Goal: Task Accomplishment & Management: Complete application form

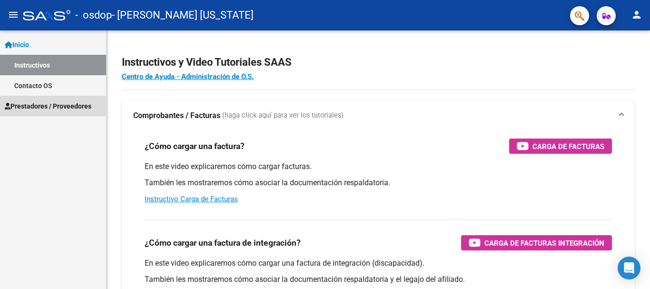
click at [67, 106] on span "Prestadores / Proveedores" at bounding box center [48, 106] width 87 height 10
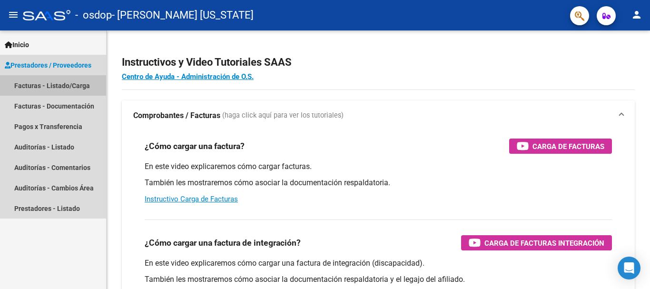
click at [75, 85] on link "Facturas - Listado/Carga" at bounding box center [53, 85] width 106 height 20
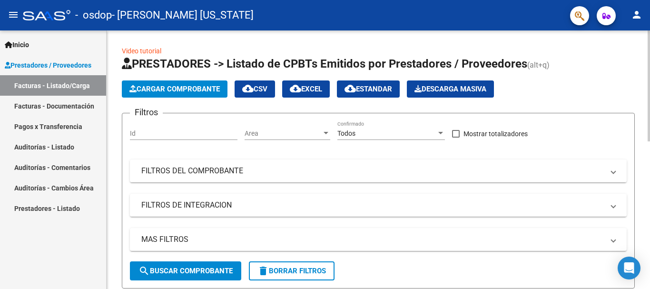
click at [169, 89] on span "Cargar Comprobante" at bounding box center [174, 89] width 90 height 9
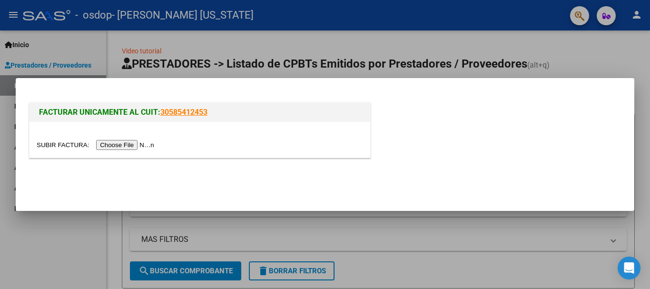
click at [153, 146] on input "file" at bounding box center [97, 145] width 120 height 10
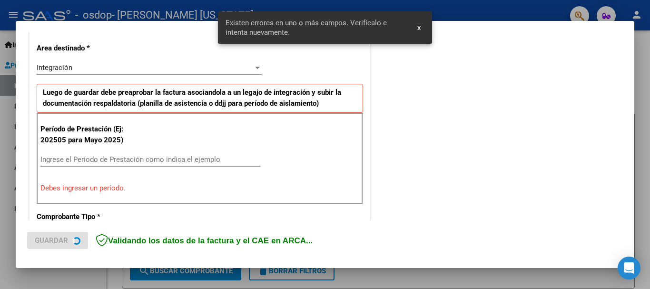
scroll to position [220, 0]
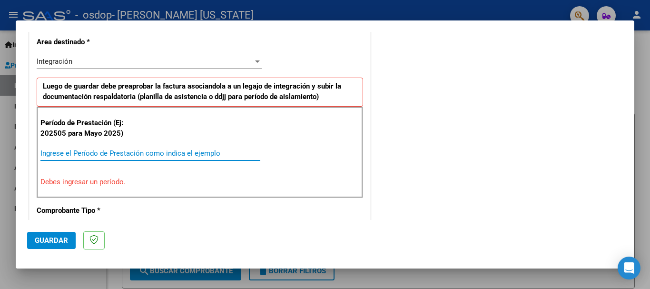
click at [198, 155] on input "Ingrese el Período de Prestación como indica el ejemplo" at bounding box center [150, 153] width 220 height 9
type input "0"
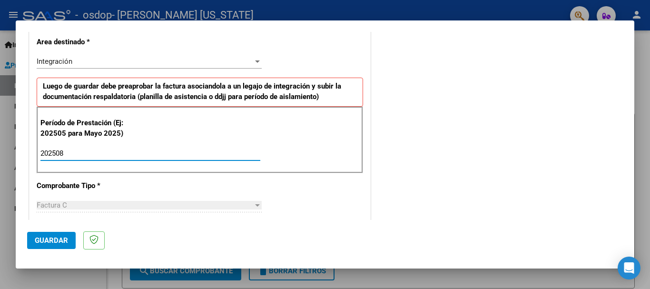
type input "202508"
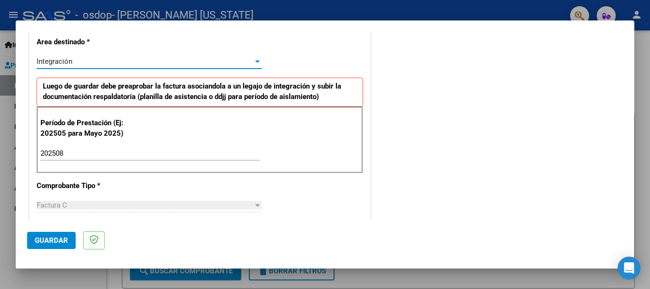
click at [241, 62] on div "Integración" at bounding box center [145, 61] width 217 height 9
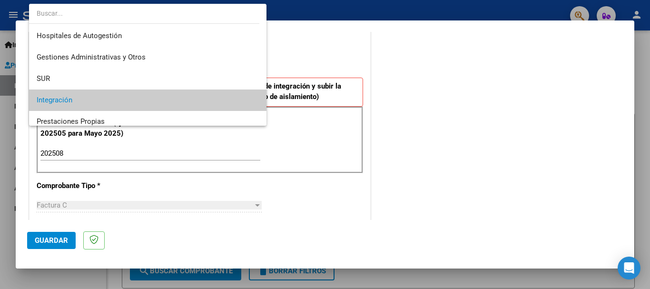
scroll to position [8, 0]
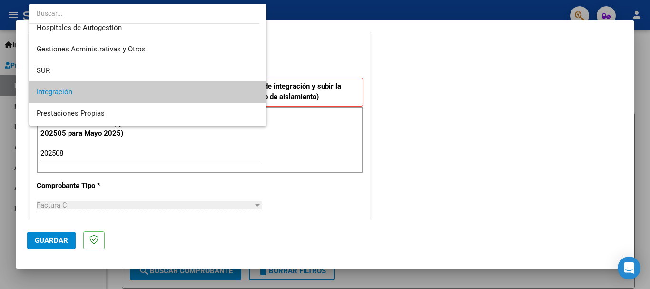
click at [417, 76] on div at bounding box center [325, 144] width 650 height 289
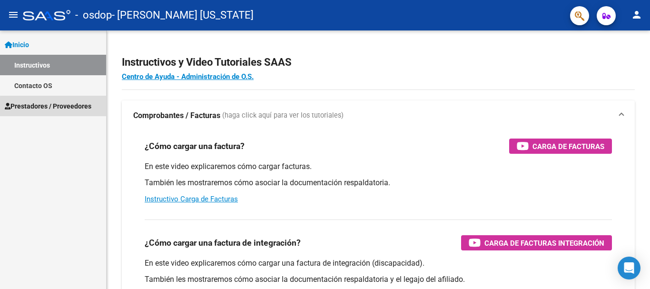
click at [82, 109] on span "Prestadores / Proveedores" at bounding box center [48, 106] width 87 height 10
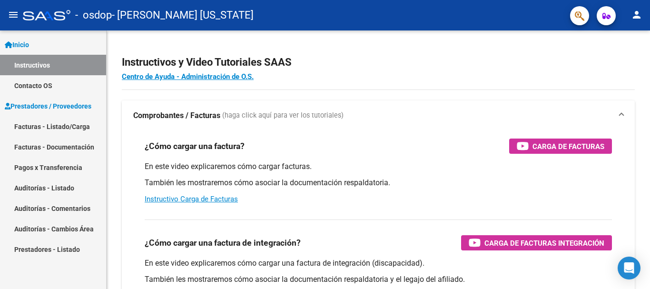
click at [79, 129] on link "Facturas - Listado/Carga" at bounding box center [53, 126] width 106 height 20
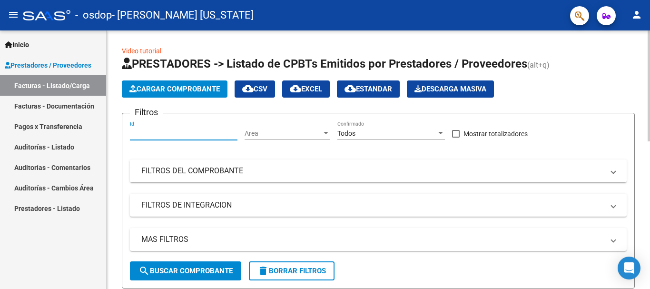
click at [159, 132] on input "Id" at bounding box center [184, 133] width 108 height 8
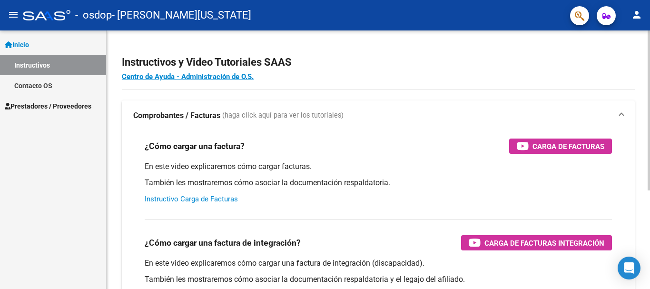
click at [218, 201] on link "Instructivo Carga de Facturas" at bounding box center [191, 199] width 93 height 9
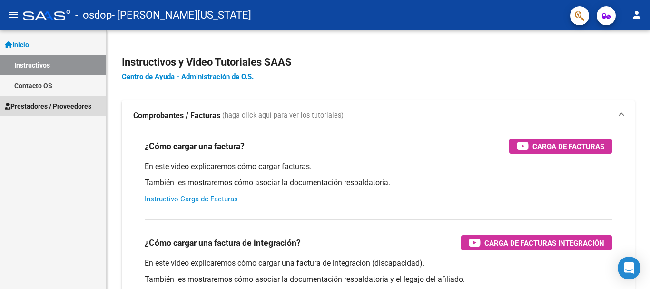
click at [87, 104] on span "Prestadores / Proveedores" at bounding box center [48, 106] width 87 height 10
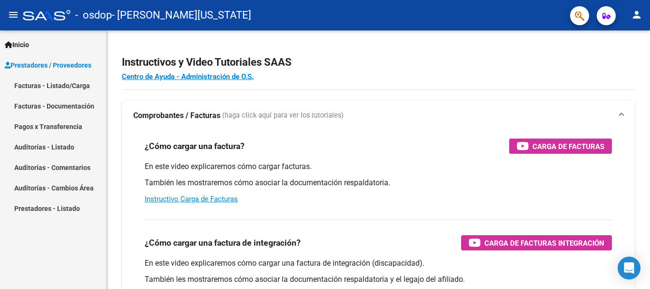
click at [82, 88] on link "Facturas - Listado/Carga" at bounding box center [53, 85] width 106 height 20
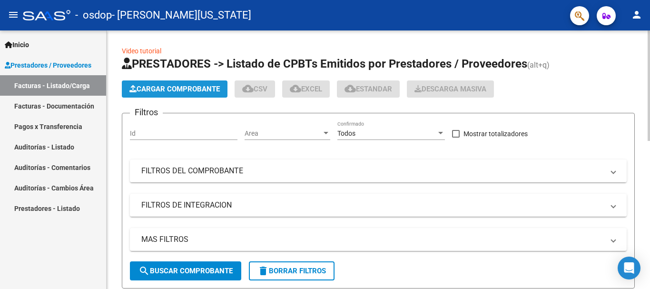
click at [165, 88] on span "Cargar Comprobante" at bounding box center [174, 89] width 90 height 9
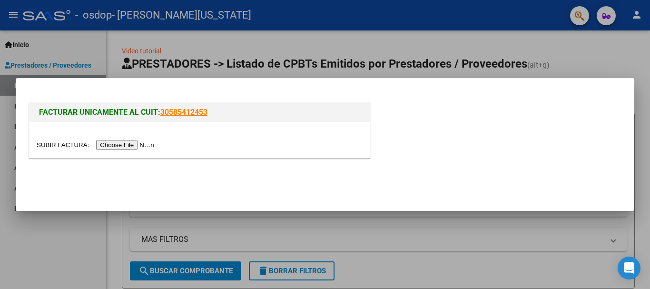
click at [149, 145] on input "file" at bounding box center [97, 145] width 120 height 10
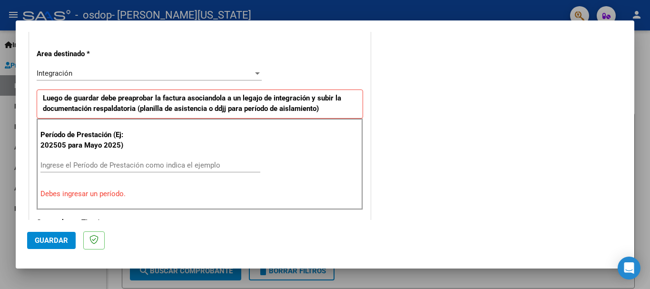
scroll to position [210, 0]
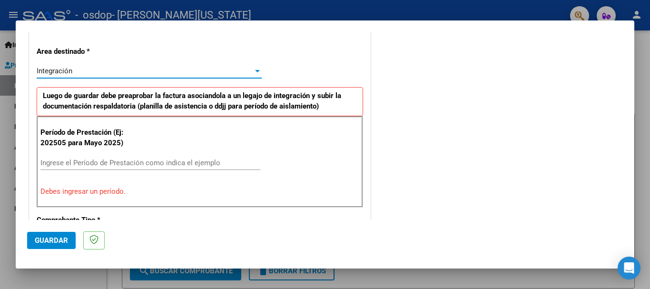
click at [255, 71] on div at bounding box center [257, 71] width 5 height 2
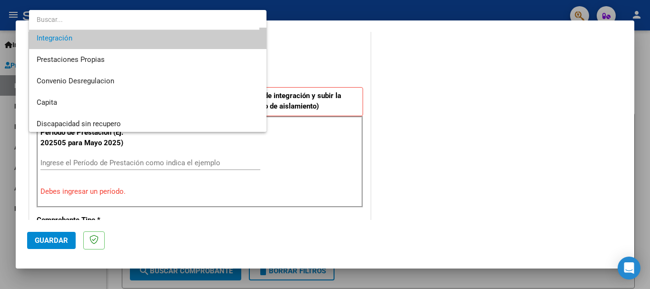
scroll to position [71, 0]
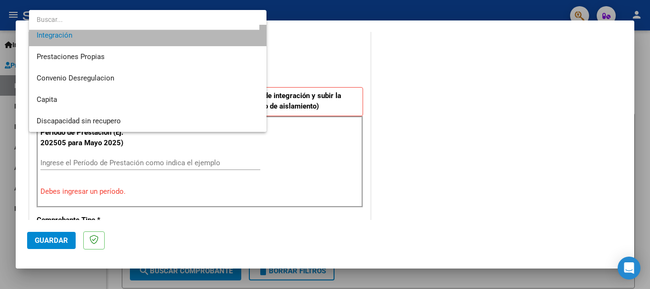
click at [235, 37] on span "Integración" at bounding box center [148, 35] width 222 height 21
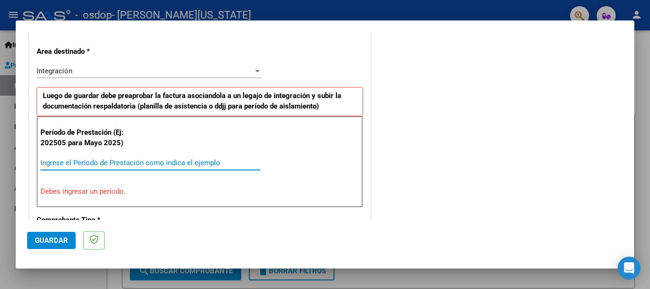
click at [170, 161] on input "Ingrese el Período de Prestación como indica el ejemplo" at bounding box center [150, 163] width 220 height 9
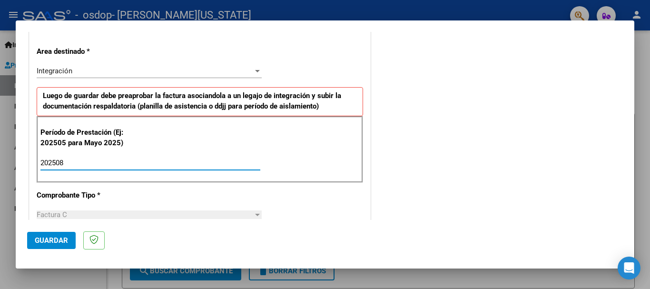
type input "202508"
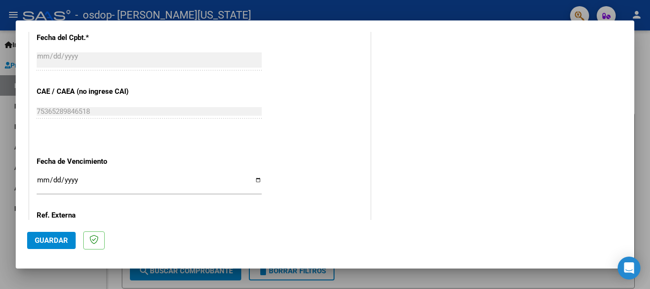
scroll to position [563, 0]
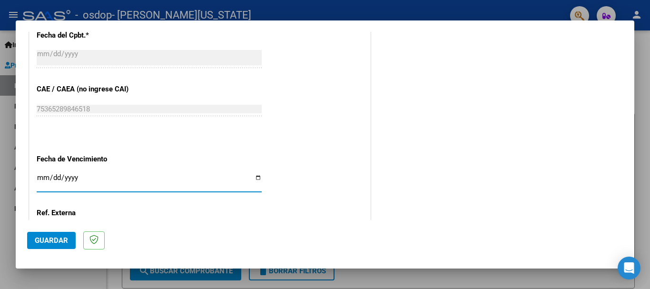
click at [255, 177] on input "Ingresar la fecha" at bounding box center [149, 181] width 225 height 15
type input "2025-09-30"
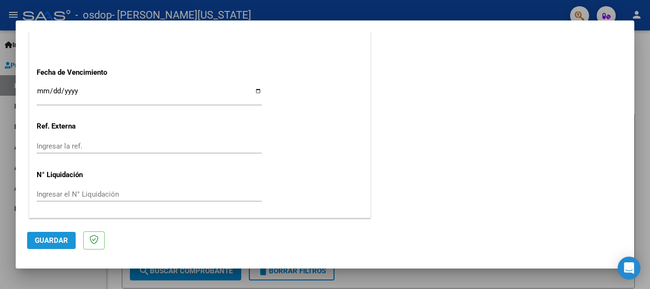
click at [54, 241] on span "Guardar" at bounding box center [51, 240] width 33 height 9
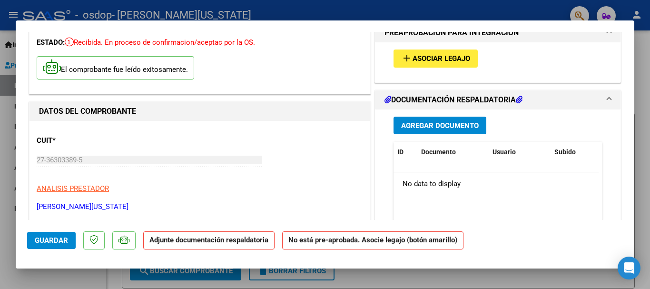
scroll to position [0, 0]
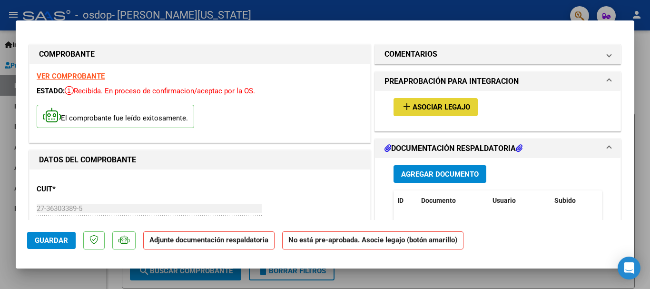
click at [450, 108] on span "Asociar Legajo" at bounding box center [442, 107] width 58 height 9
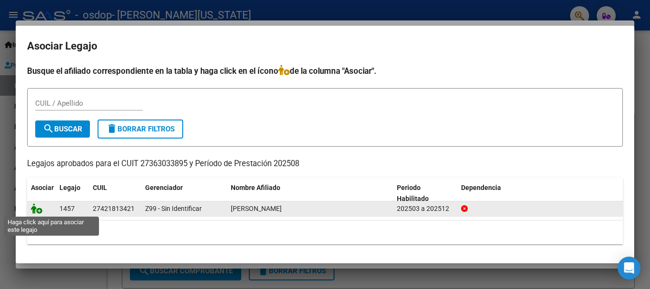
click at [35, 208] on icon at bounding box center [36, 208] width 11 height 10
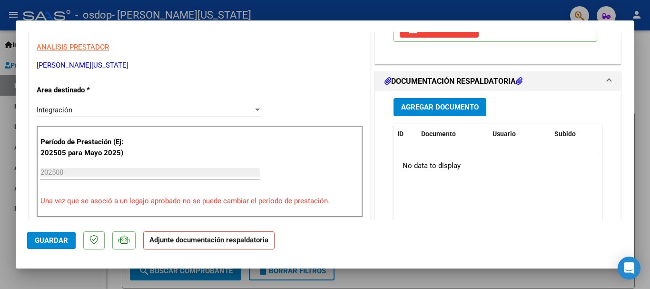
scroll to position [197, 0]
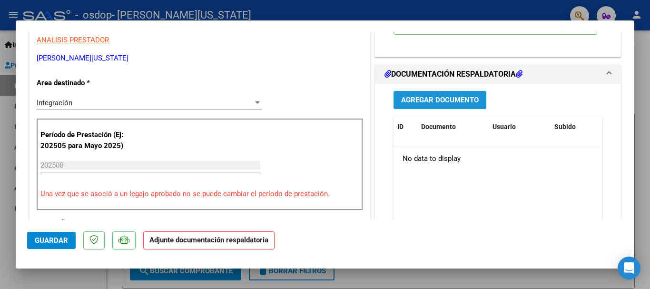
click at [464, 100] on span "Agregar Documento" at bounding box center [440, 100] width 78 height 9
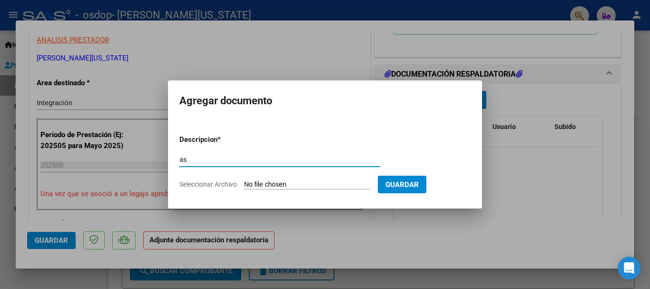
type input "a"
type input "Asistencia agosto"
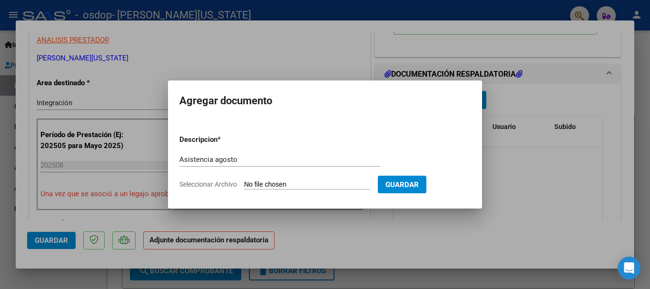
click at [342, 185] on input "Seleccionar Archivo" at bounding box center [307, 184] width 126 height 9
click at [354, 186] on input "Seleccionar Archivo" at bounding box center [307, 184] width 126 height 9
type input "C:\fakepath\asistencia flores agosto.pdf"
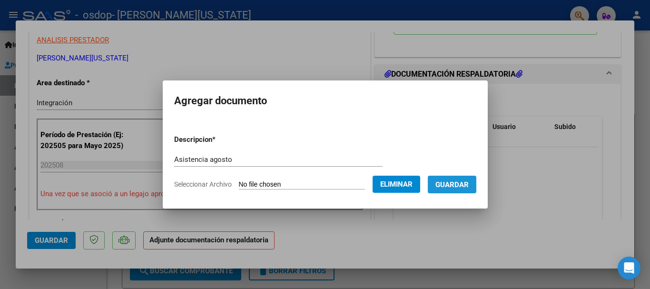
click at [469, 187] on span "Guardar" at bounding box center [452, 184] width 33 height 9
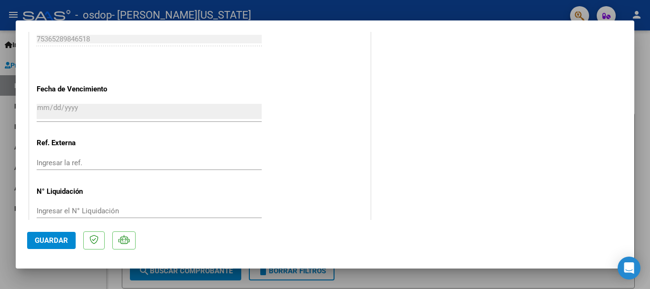
scroll to position [664, 0]
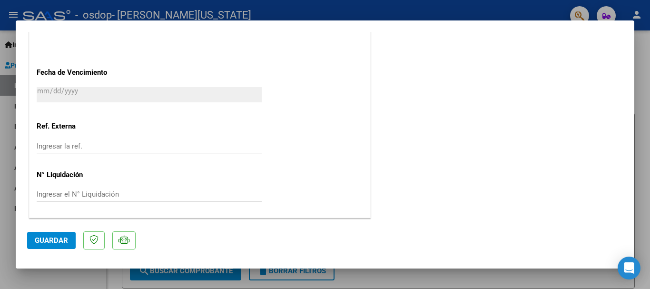
click at [61, 242] on span "Guardar" at bounding box center [51, 240] width 33 height 9
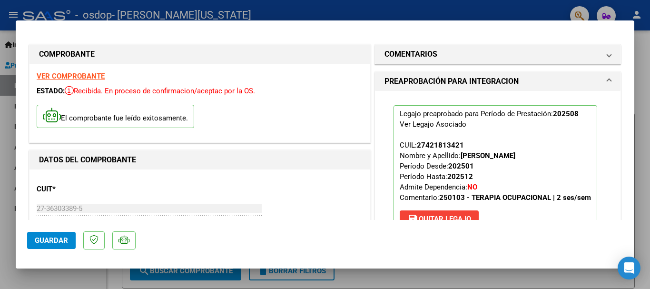
click at [262, 13] on div at bounding box center [325, 144] width 650 height 289
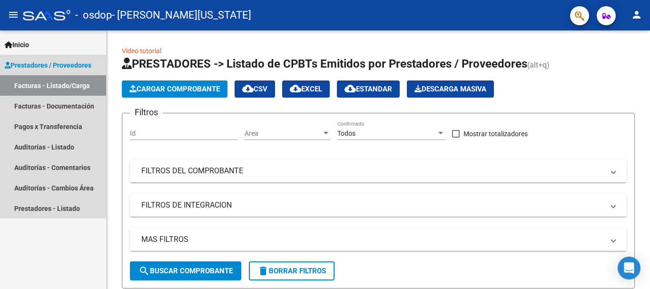
click at [68, 87] on link "Facturas - Listado/Carga" at bounding box center [53, 85] width 106 height 20
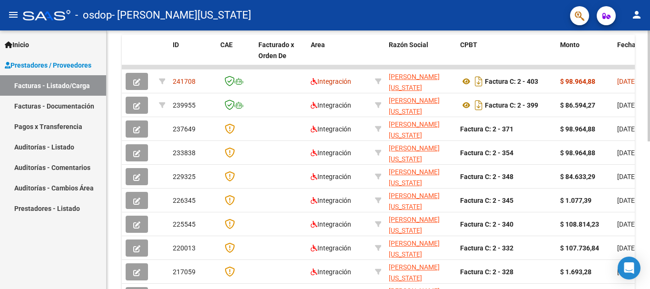
scroll to position [275, 0]
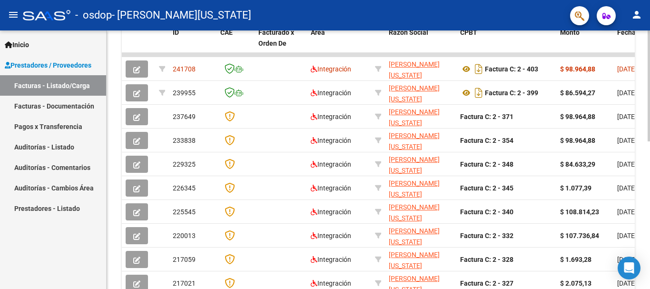
click at [644, 202] on div "Video tutorial PRESTADORES -> Listado de CPBTs Emitidos por Prestadores / Prove…" at bounding box center [380, 55] width 546 height 596
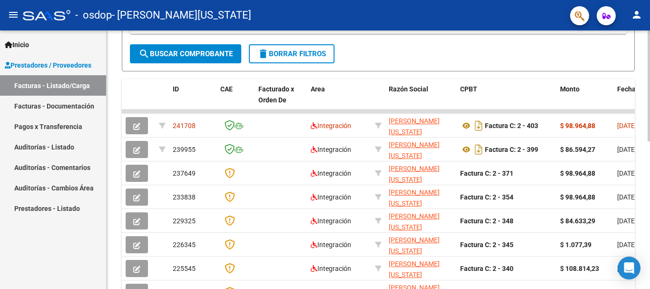
scroll to position [218, 0]
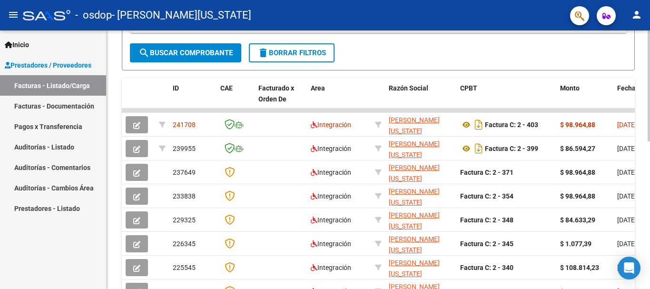
click at [644, 142] on div "Video tutorial PRESTADORES -> Listado de CPBTs Emitidos por Prestadores / Prove…" at bounding box center [380, 110] width 546 height 596
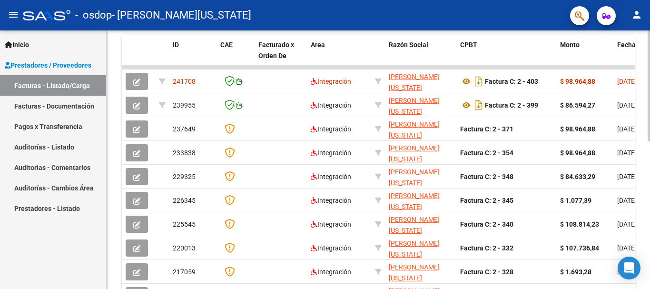
scroll to position [345, 0]
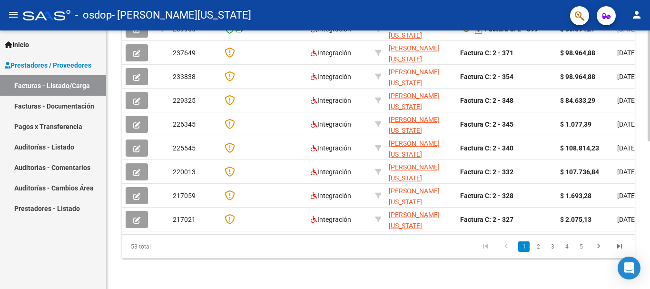
click at [650, 243] on div at bounding box center [649, 233] width 2 height 111
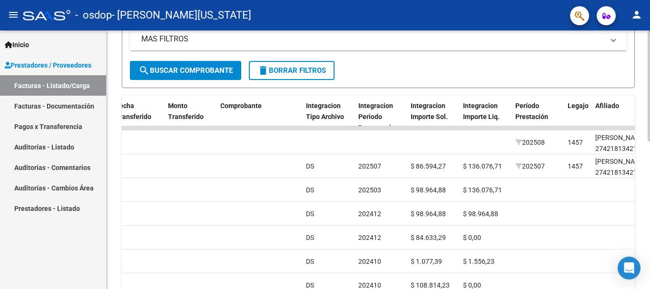
scroll to position [202, 0]
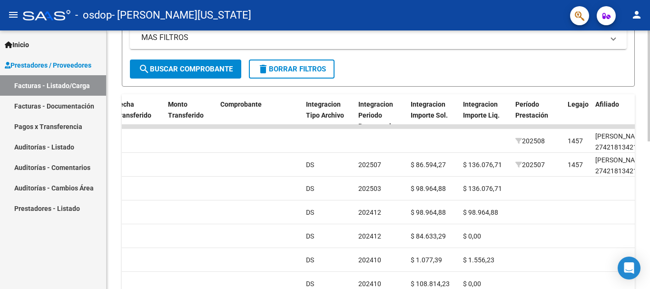
click at [648, 129] on div at bounding box center [649, 174] width 2 height 111
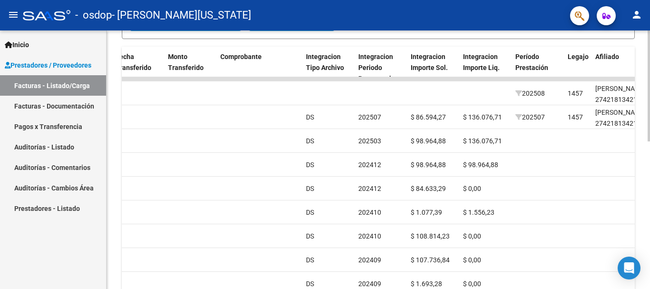
scroll to position [345, 0]
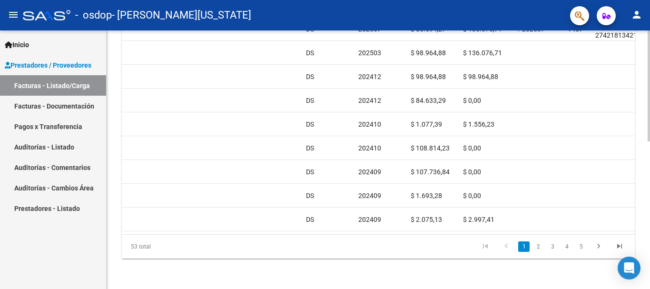
click at [650, 284] on div at bounding box center [649, 233] width 2 height 111
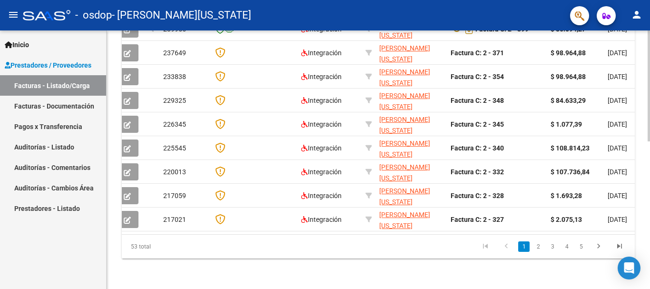
scroll to position [0, 0]
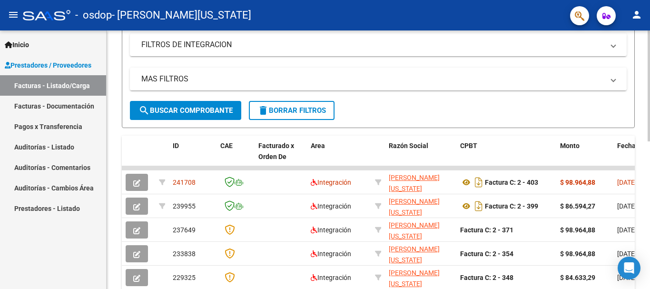
click at [650, 103] on div at bounding box center [649, 156] width 2 height 111
